Goal: Task Accomplishment & Management: Use online tool/utility

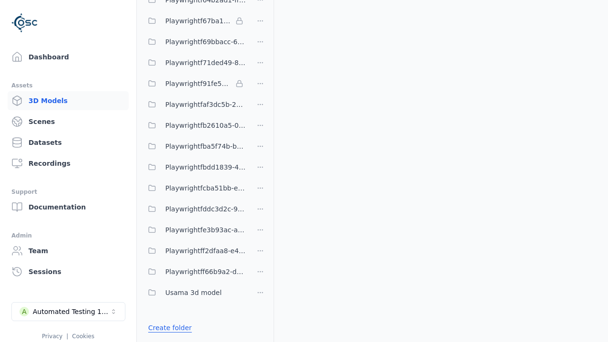
click at [168, 328] on link "Create folder" at bounding box center [170, 328] width 44 height 10
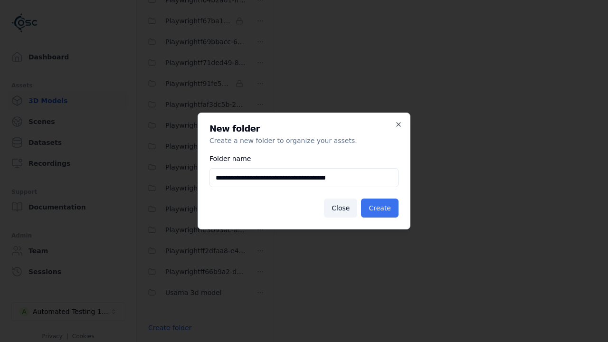
type input "**********"
click at [381, 208] on button "Create" at bounding box center [380, 208] width 38 height 19
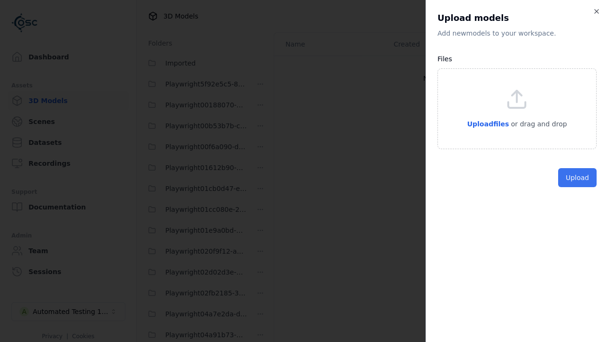
click at [578, 187] on button "Upload" at bounding box center [577, 177] width 38 height 19
